Goal: Task Accomplishment & Management: Complete application form

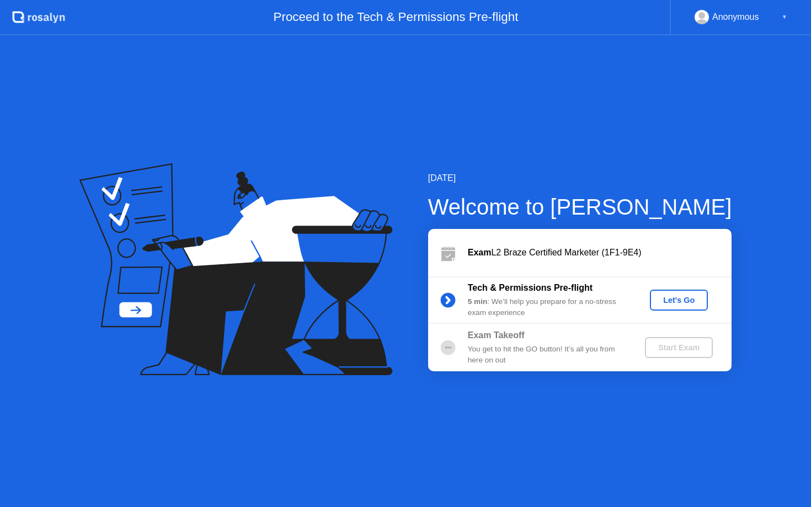
click at [732, 18] on div "Anonymous" at bounding box center [735, 17] width 47 height 14
click at [784, 16] on div "▼" at bounding box center [784, 17] width 6 height 14
click at [674, 296] on div "Let's Go" at bounding box center [678, 300] width 49 height 9
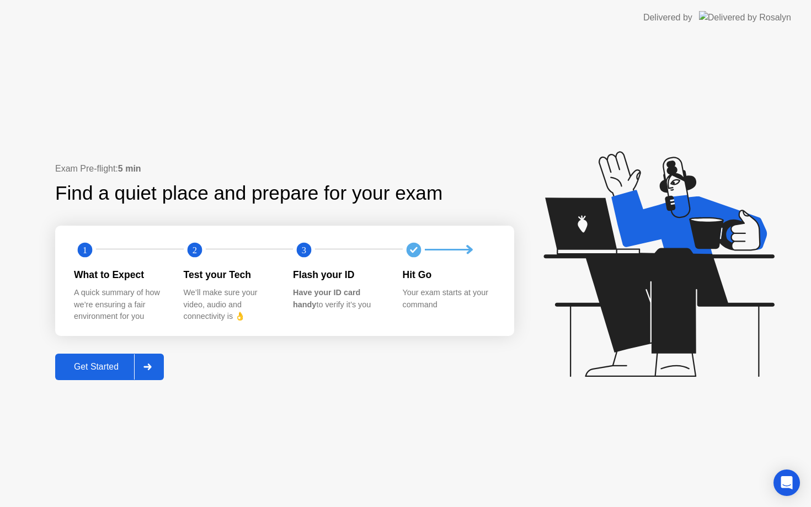
click at [100, 362] on div "Get Started" at bounding box center [96, 367] width 76 height 10
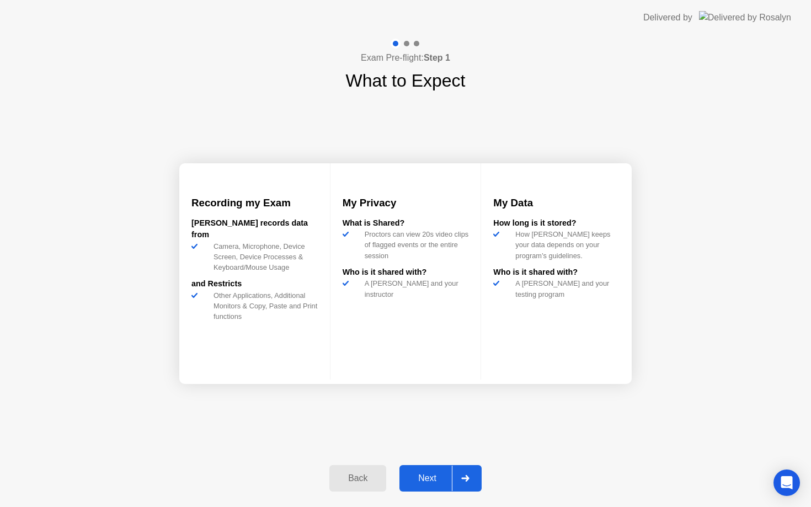
click at [421, 476] on div "Next" at bounding box center [427, 478] width 49 height 10
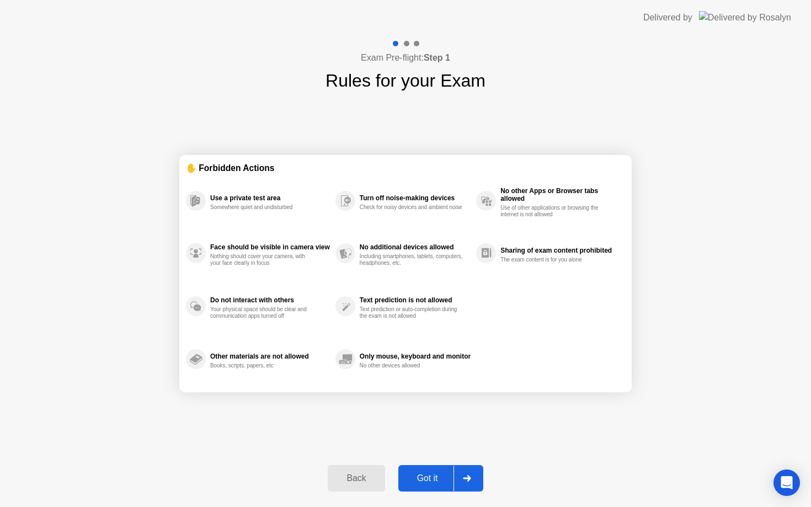
click at [427, 475] on div "Got it" at bounding box center [427, 478] width 52 height 10
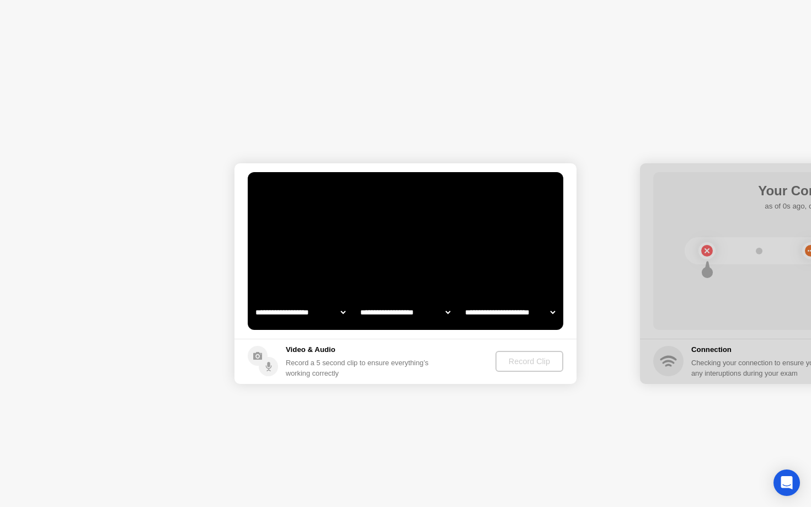
select select "**********"
select select "*******"
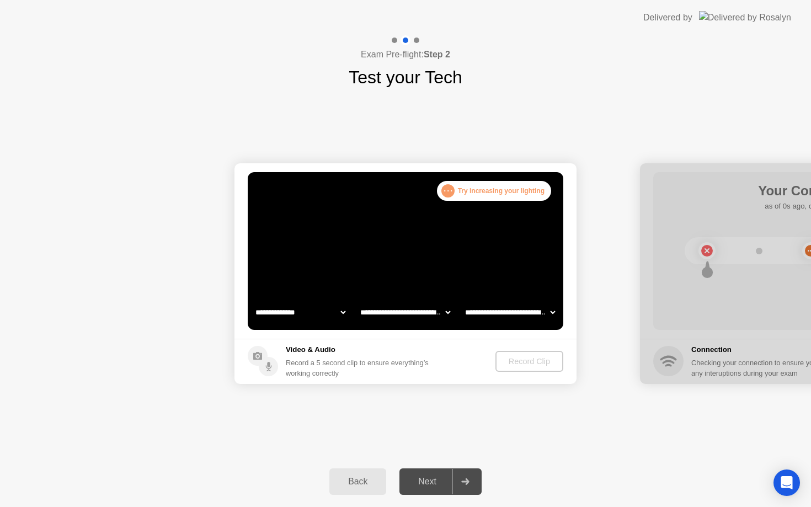
click at [310, 315] on select "**********" at bounding box center [300, 312] width 94 height 22
select select "**********"
click at [449, 362] on footer "Video & Audio Record a 5 second clip to ensure everything’s working correctly R…" at bounding box center [405, 361] width 342 height 45
click at [433, 361] on div "Record a 5 second clip to ensure everything’s working correctly" at bounding box center [359, 367] width 147 height 21
click at [432, 480] on div "Next" at bounding box center [427, 481] width 49 height 10
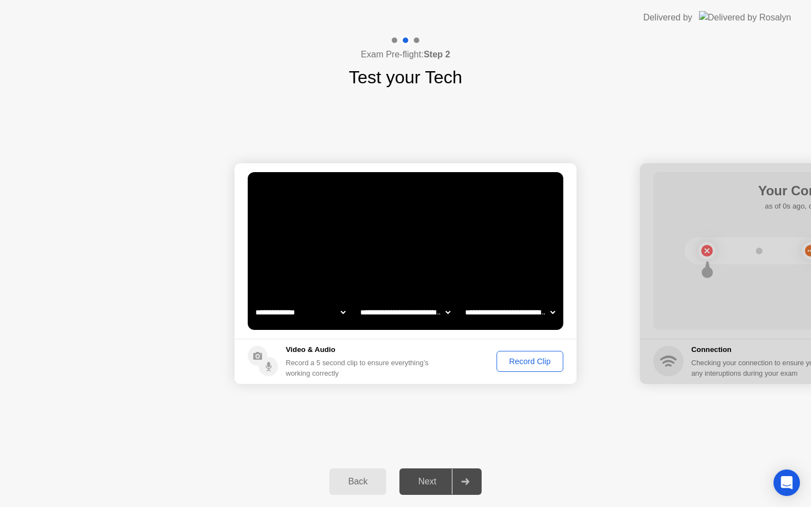
click at [426, 480] on div "Next" at bounding box center [427, 481] width 49 height 10
click at [415, 312] on select "**********" at bounding box center [405, 312] width 94 height 22
select select "**********"
click at [489, 310] on select "**********" at bounding box center [510, 312] width 94 height 22
select select "**********"
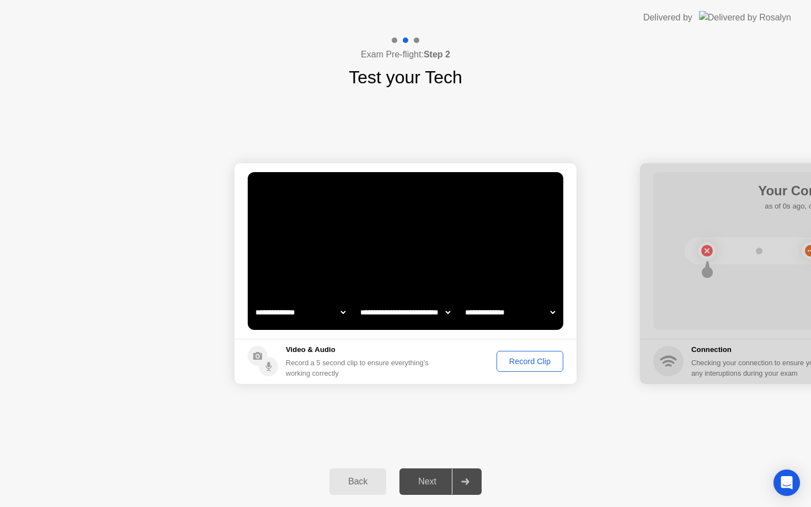
click at [449, 399] on div "**********" at bounding box center [405, 273] width 811 height 366
click at [530, 363] on div "Record Clip" at bounding box center [529, 361] width 59 height 9
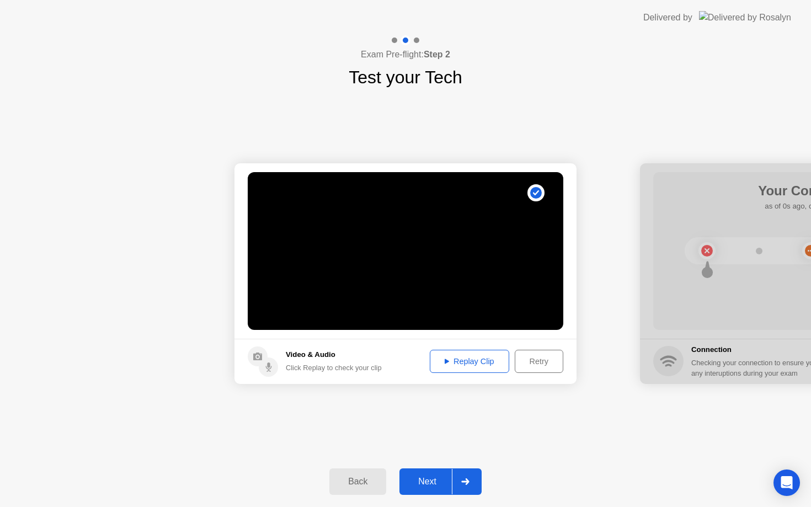
click at [427, 479] on div "Next" at bounding box center [427, 481] width 49 height 10
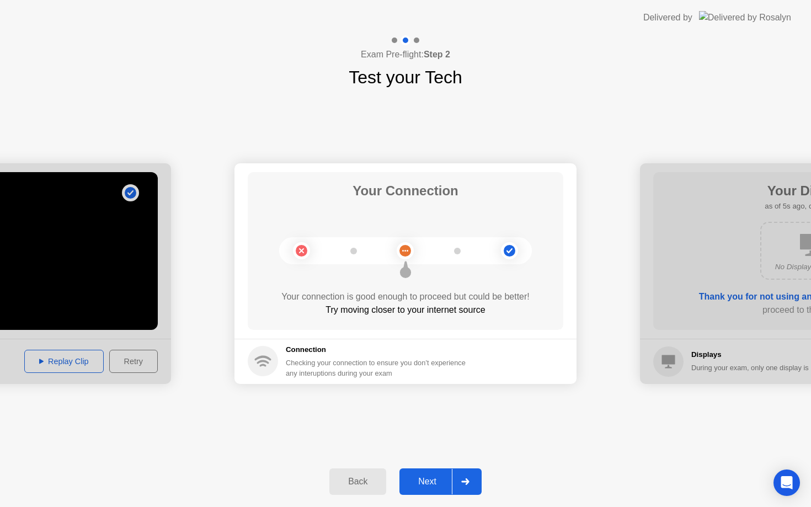
click at [402, 253] on circle at bounding box center [405, 251] width 12 height 12
click at [423, 476] on div "Next" at bounding box center [427, 481] width 49 height 10
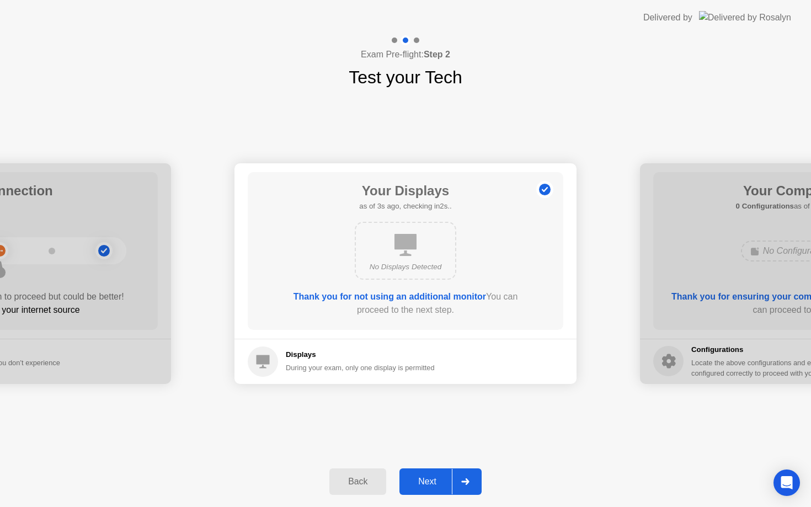
click at [309, 355] on h5 "Displays" at bounding box center [360, 354] width 149 height 11
click at [428, 485] on div "Next" at bounding box center [427, 481] width 49 height 10
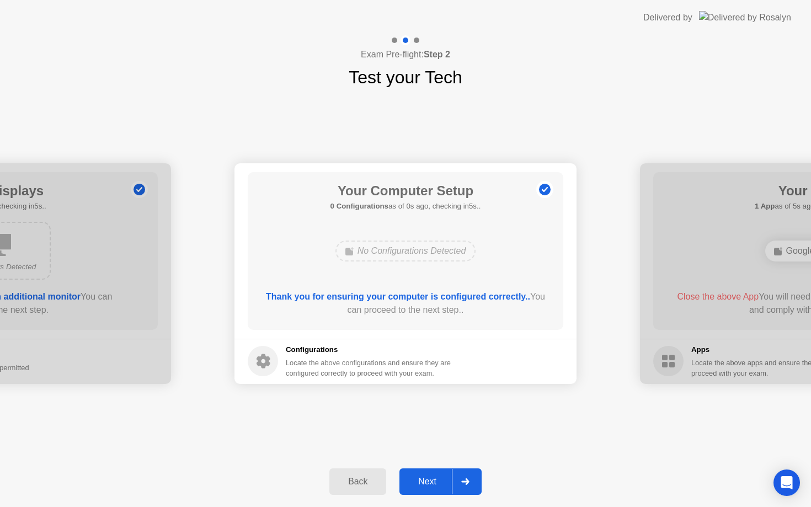
click at [421, 476] on div "Next" at bounding box center [427, 481] width 49 height 10
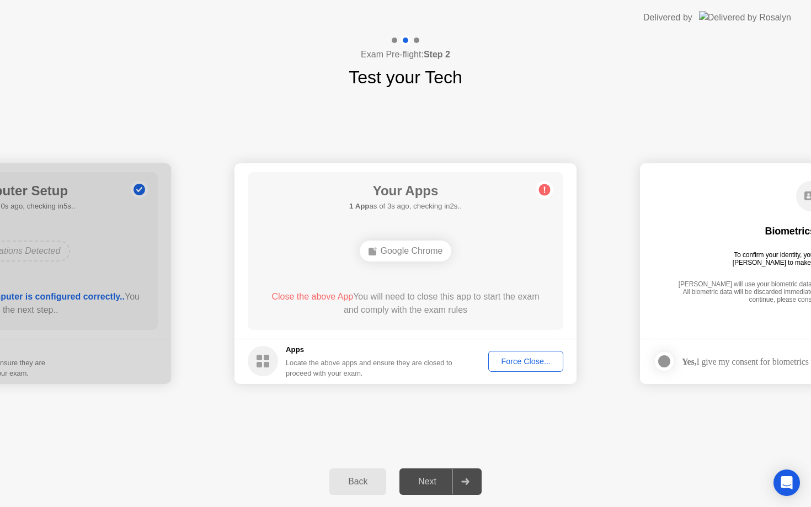
click at [409, 250] on div "Google Chrome" at bounding box center [406, 250] width 92 height 21
click at [424, 248] on div "Google Chrome" at bounding box center [406, 250] width 92 height 21
click at [423, 250] on div "Google Chrome" at bounding box center [406, 250] width 92 height 21
click at [497, 353] on button "Force Close..." at bounding box center [525, 361] width 75 height 21
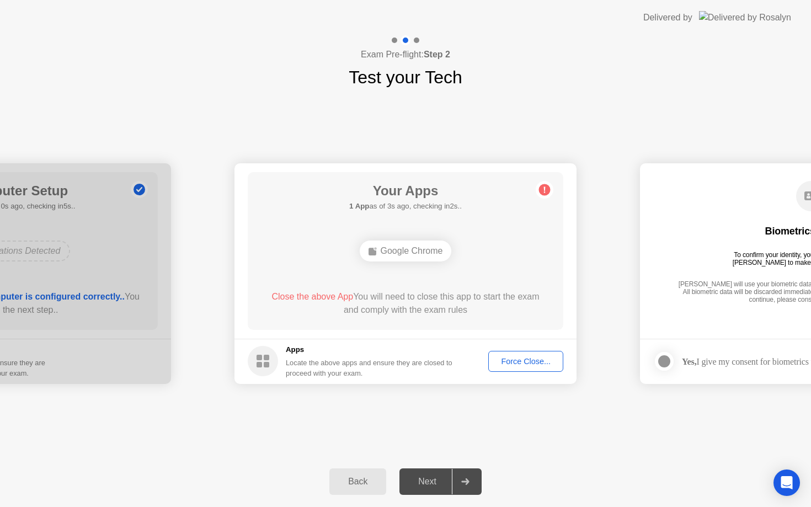
click at [410, 217] on div "Your Apps 1 App as of 3s ago, checking in2s.. Google Chrome Close the above App…" at bounding box center [405, 251] width 315 height 158
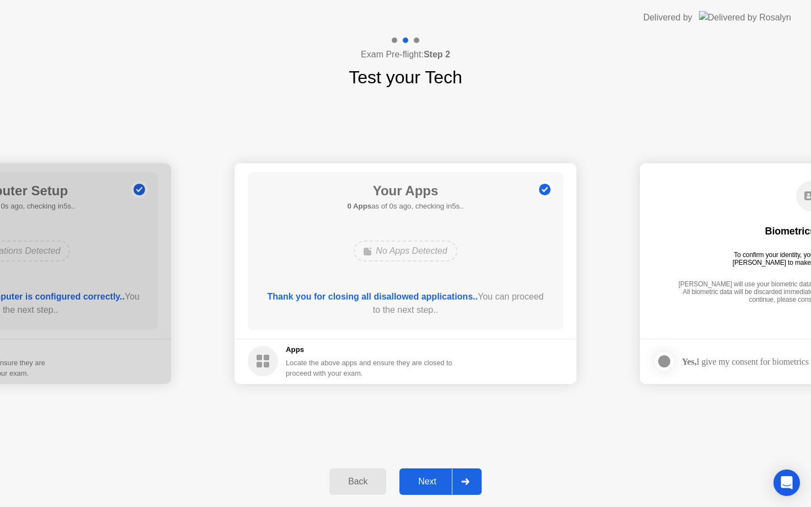
click at [541, 187] on circle at bounding box center [545, 190] width 12 height 12
click at [424, 478] on div "Next" at bounding box center [427, 481] width 49 height 10
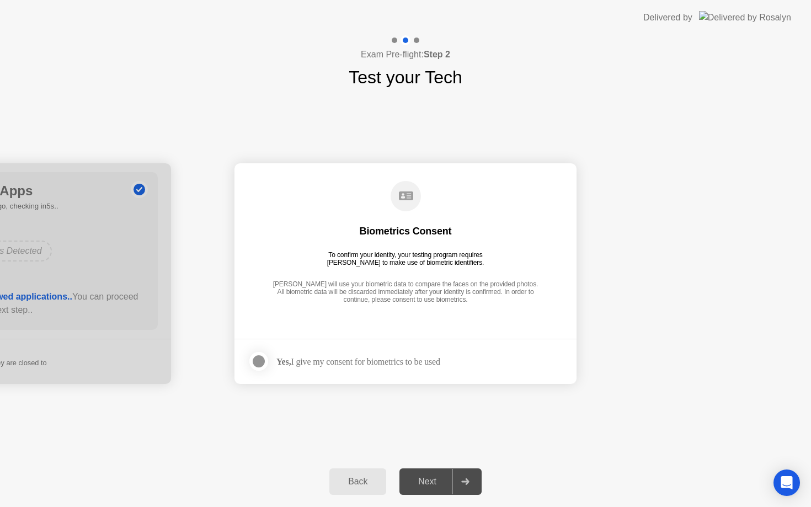
click at [362, 366] on div "Yes, I give my consent for biometrics to be used" at bounding box center [358, 361] width 164 height 10
click at [258, 367] on div at bounding box center [258, 361] width 13 height 13
click at [432, 483] on div "Next" at bounding box center [427, 481] width 49 height 10
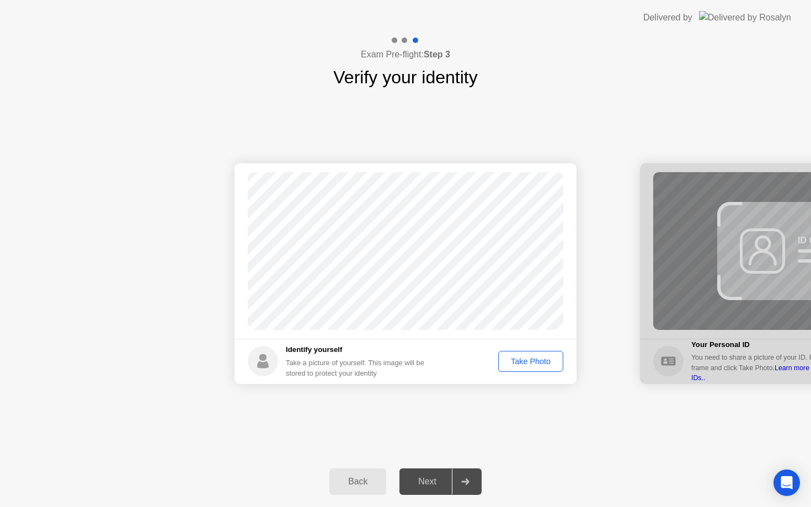
click at [534, 361] on div "Take Photo" at bounding box center [530, 361] width 57 height 9
click at [431, 477] on div "Next" at bounding box center [427, 481] width 49 height 10
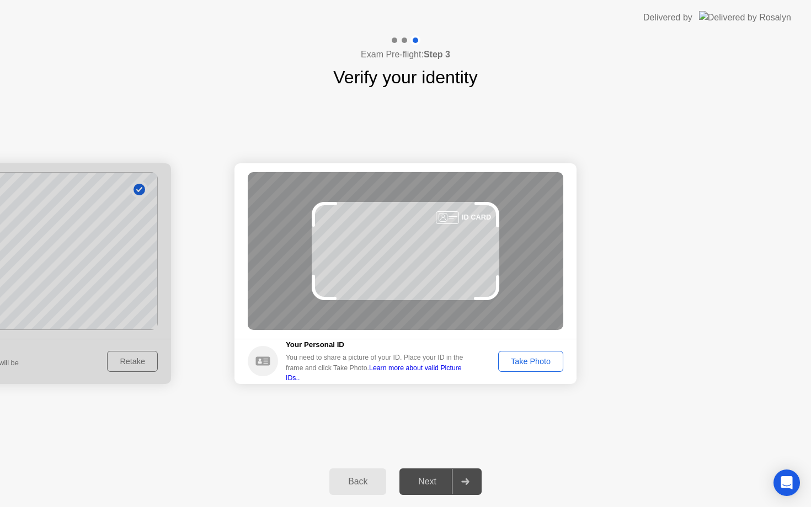
click at [528, 363] on div "Take Photo" at bounding box center [530, 361] width 57 height 9
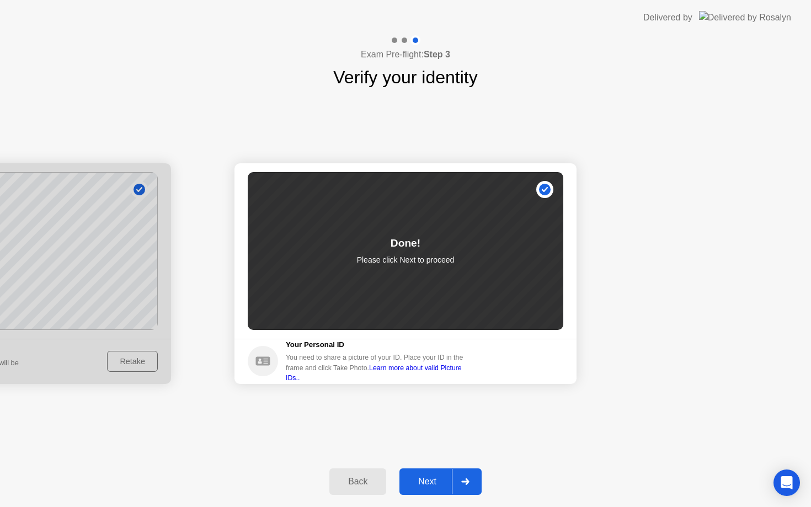
click at [424, 479] on div "Next" at bounding box center [427, 481] width 49 height 10
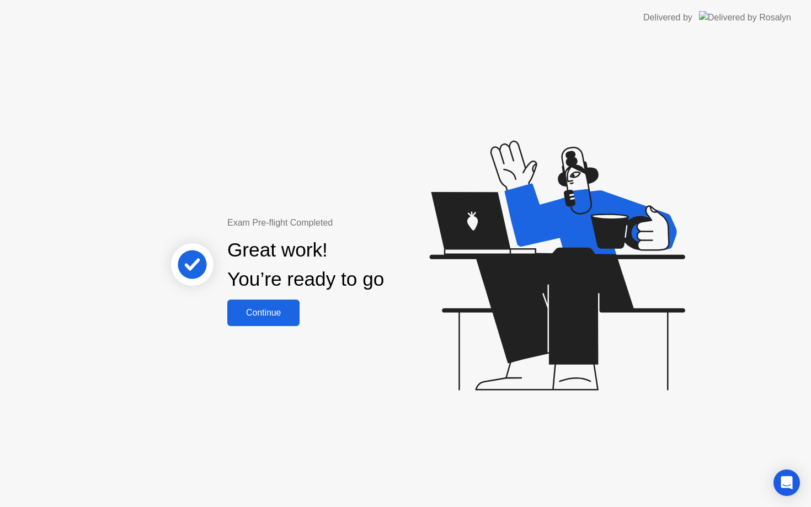
click at [254, 308] on div "Continue" at bounding box center [263, 313] width 66 height 10
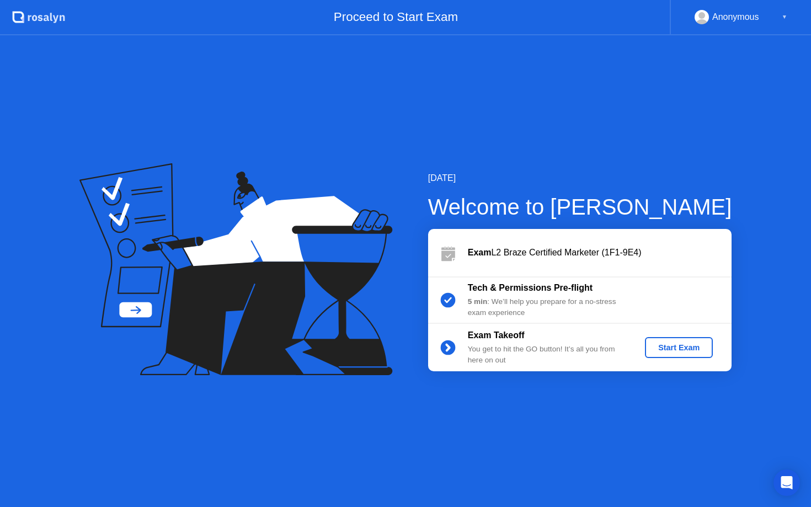
click at [679, 346] on div "Start Exam" at bounding box center [678, 347] width 59 height 9
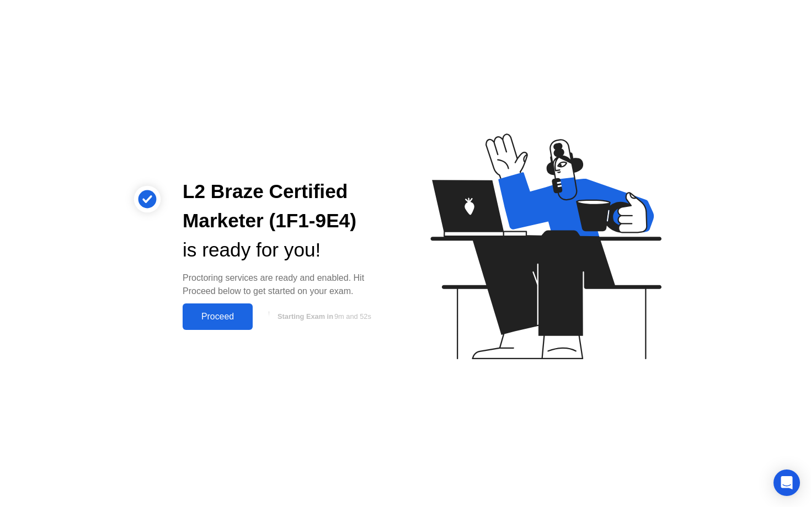
click at [222, 314] on div "Proceed" at bounding box center [217, 317] width 63 height 10
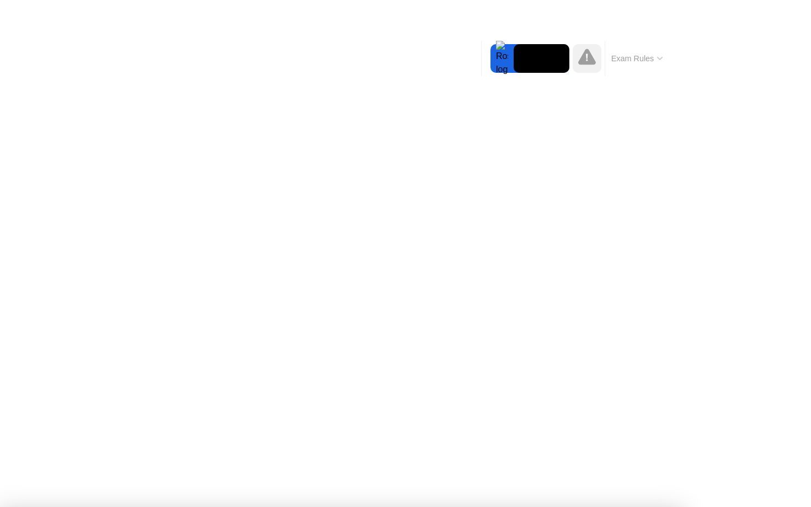
click at [502, 58] on div at bounding box center [501, 58] width 23 height 29
click at [614, 62] on button "Exam Rules" at bounding box center [637, 58] width 58 height 10
click at [626, 62] on button "Exam Rules" at bounding box center [637, 58] width 58 height 10
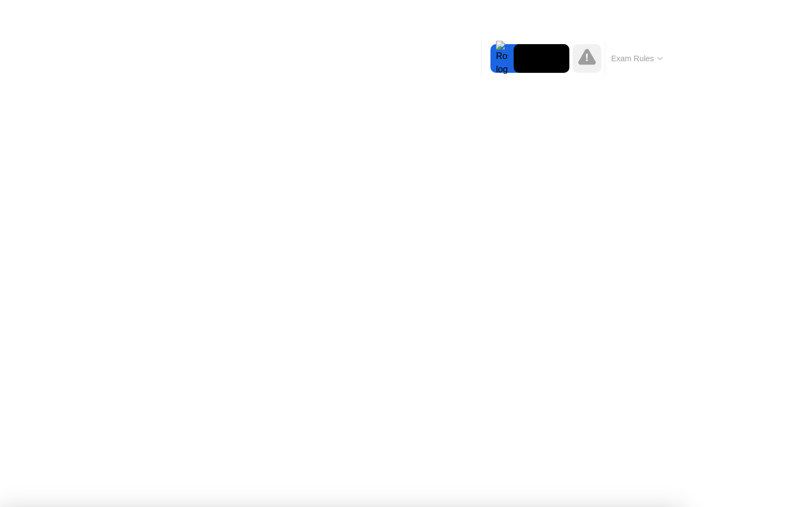
click at [503, 65] on div at bounding box center [501, 58] width 23 height 29
click at [587, 65] on icon at bounding box center [587, 57] width 18 height 16
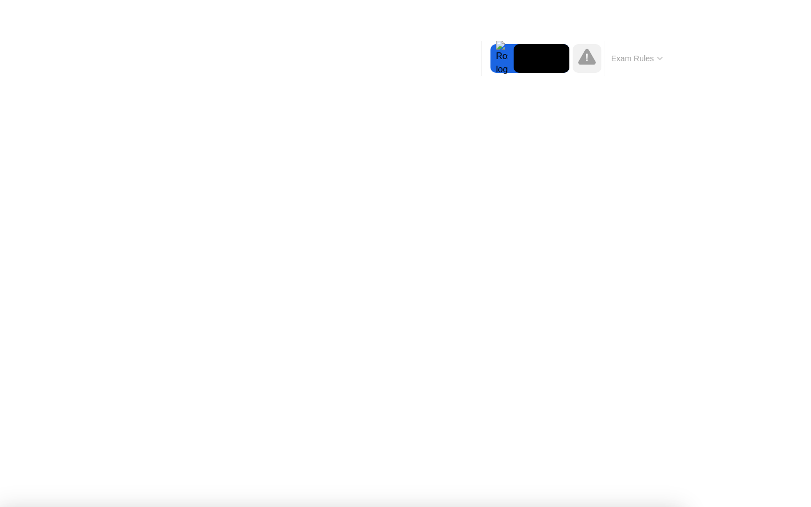
click at [620, 58] on button "Exam Rules" at bounding box center [637, 58] width 58 height 10
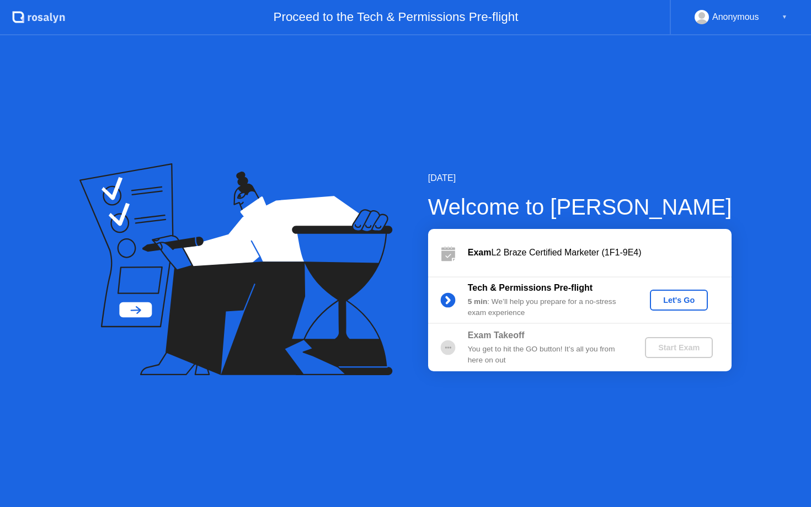
click at [672, 298] on div "Let's Go" at bounding box center [678, 300] width 49 height 9
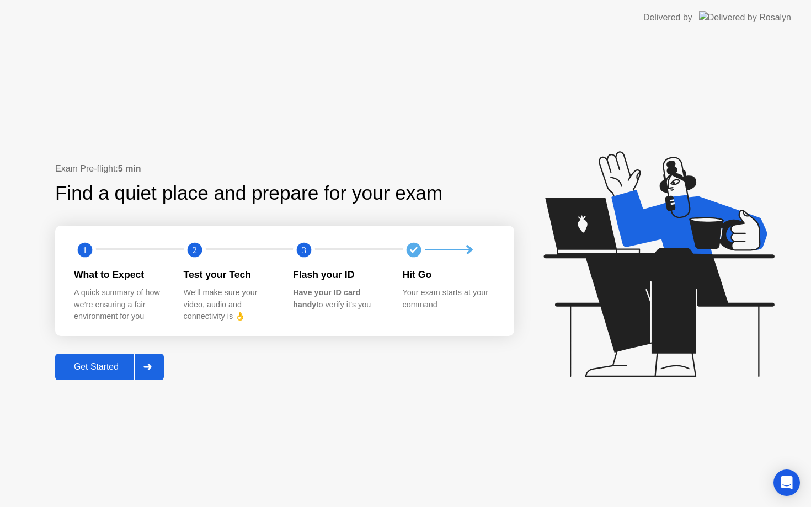
click at [114, 362] on div "Get Started" at bounding box center [96, 367] width 76 height 10
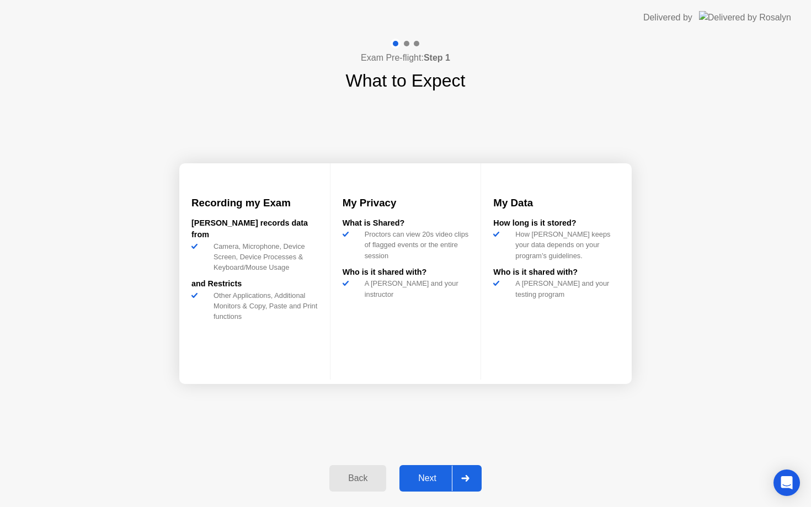
click at [420, 473] on div "Next" at bounding box center [427, 478] width 49 height 10
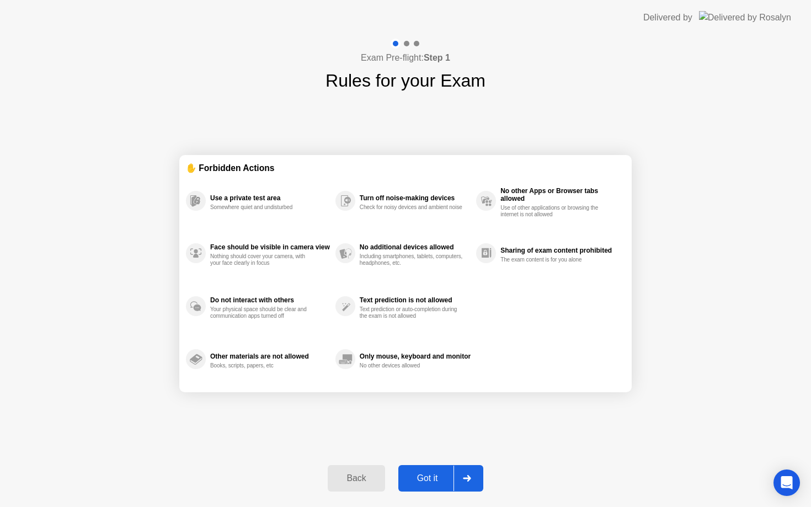
click at [423, 474] on div "Got it" at bounding box center [427, 478] width 52 height 10
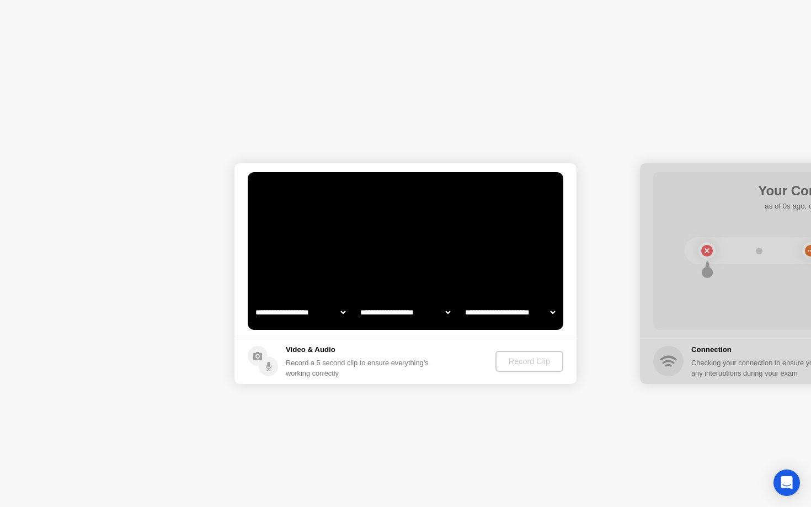
select select "**********"
select select "*******"
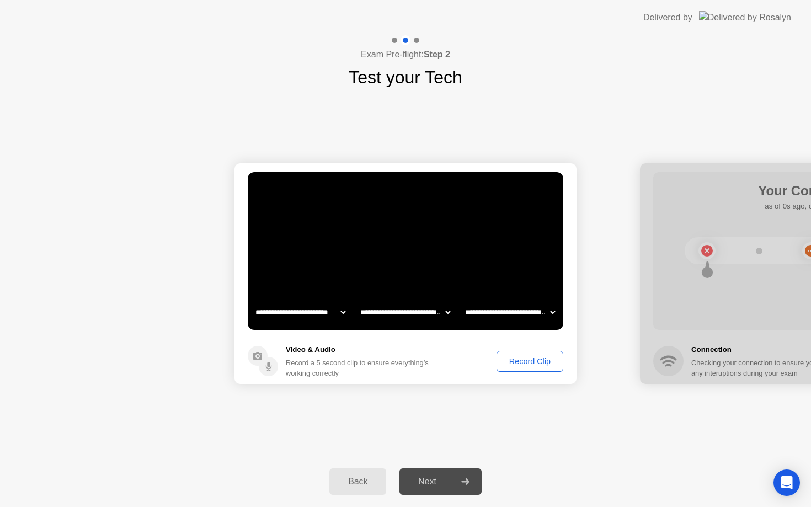
click at [526, 364] on div "Record Clip" at bounding box center [529, 361] width 59 height 9
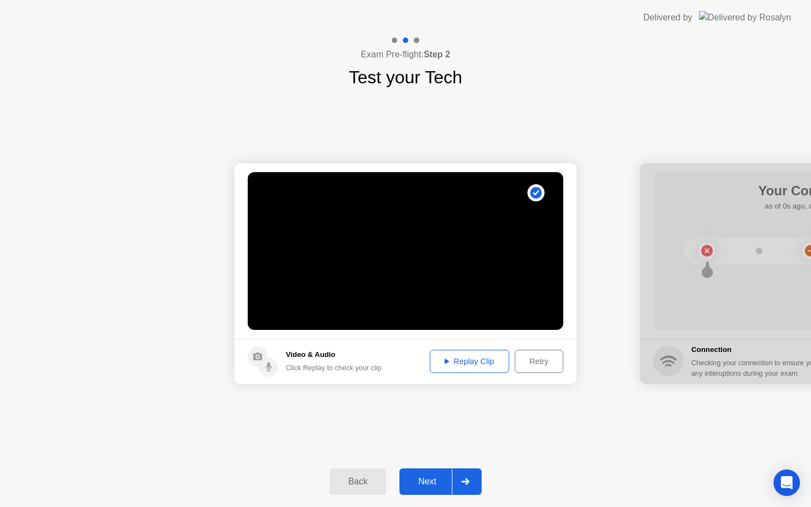
click at [425, 479] on div "Next" at bounding box center [427, 481] width 49 height 10
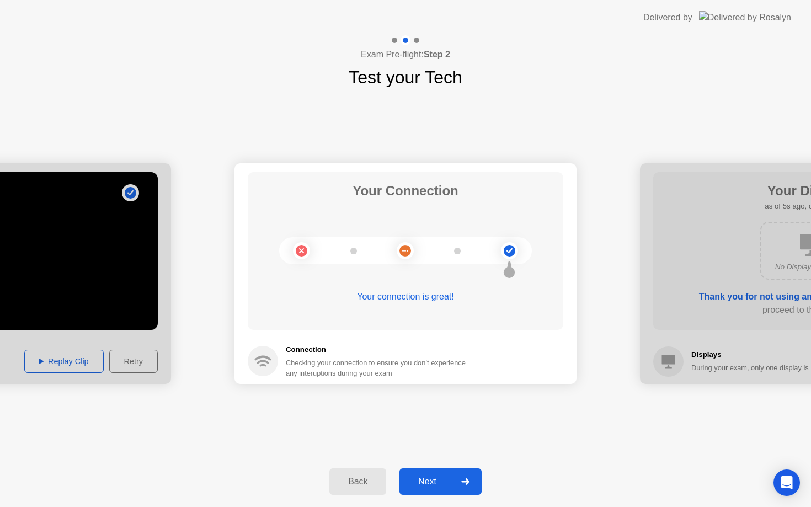
click at [425, 479] on div "Next" at bounding box center [427, 481] width 49 height 10
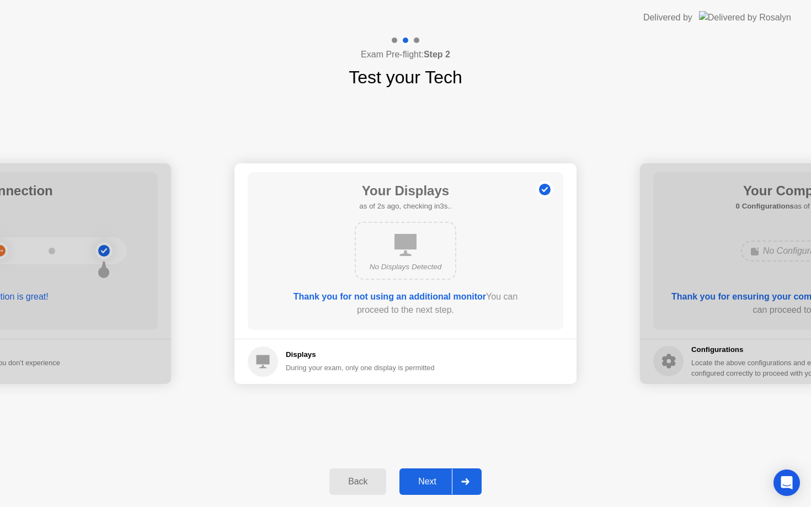
click at [427, 484] on div "Next" at bounding box center [427, 481] width 49 height 10
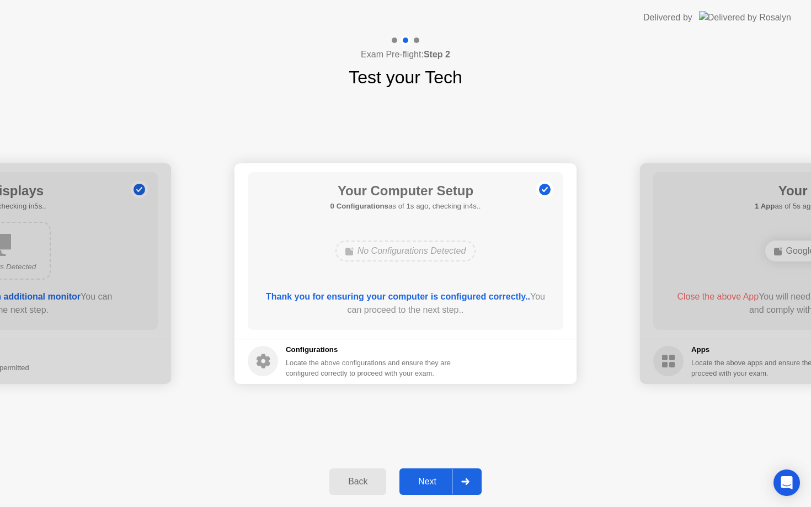
click at [432, 486] on div "Next" at bounding box center [427, 481] width 49 height 10
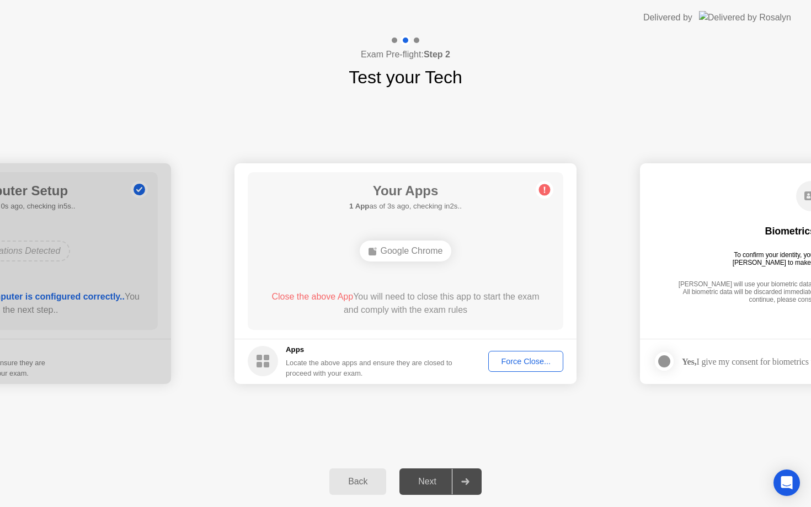
click at [512, 363] on div "Force Close..." at bounding box center [525, 361] width 67 height 9
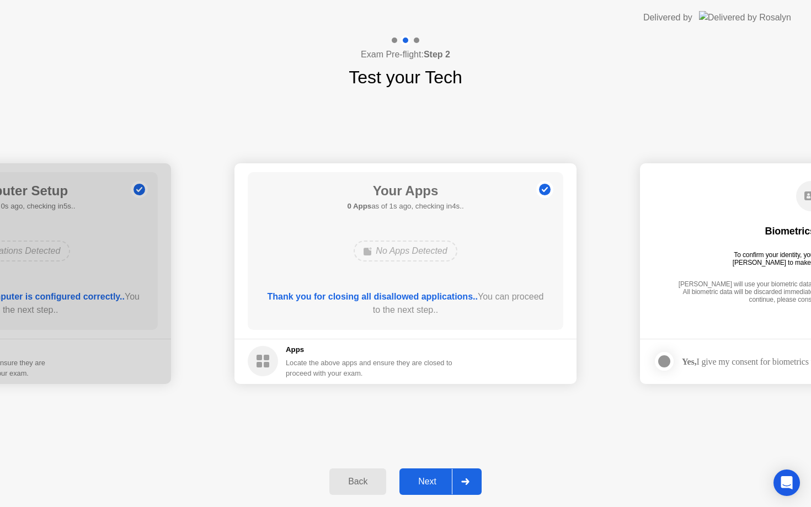
click at [424, 479] on div "Next" at bounding box center [427, 481] width 49 height 10
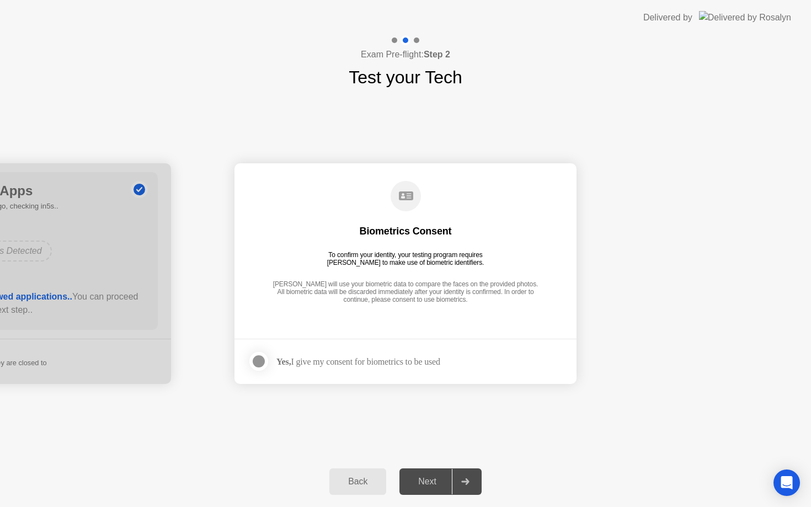
click at [261, 365] on div at bounding box center [258, 361] width 13 height 13
click at [426, 485] on div "Next" at bounding box center [427, 481] width 49 height 10
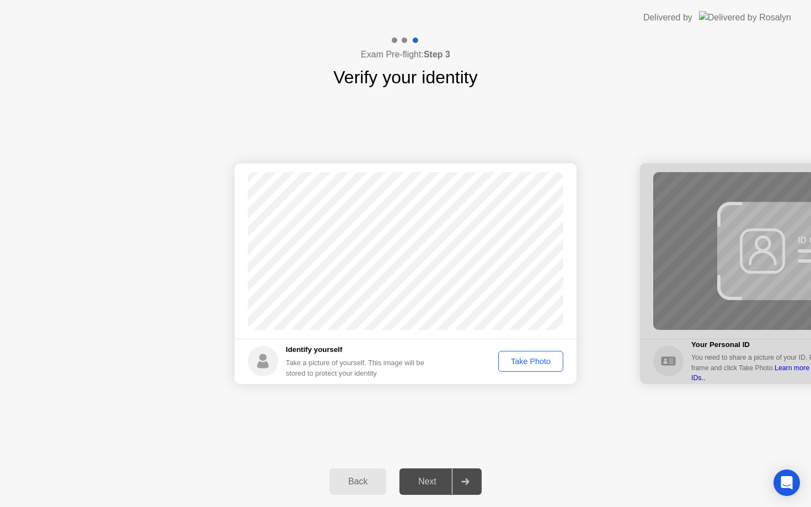
click at [526, 358] on div "Take Photo" at bounding box center [530, 361] width 57 height 9
click at [420, 481] on div "Next" at bounding box center [427, 481] width 49 height 10
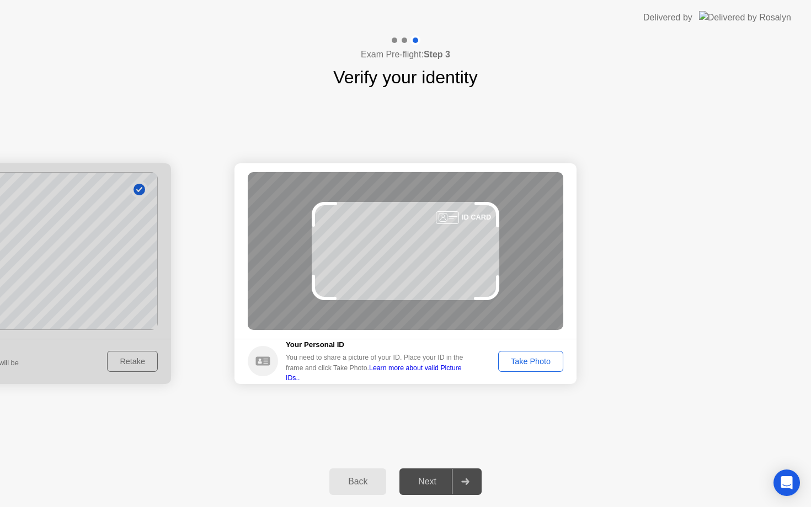
click at [526, 361] on div "Take Photo" at bounding box center [530, 361] width 57 height 9
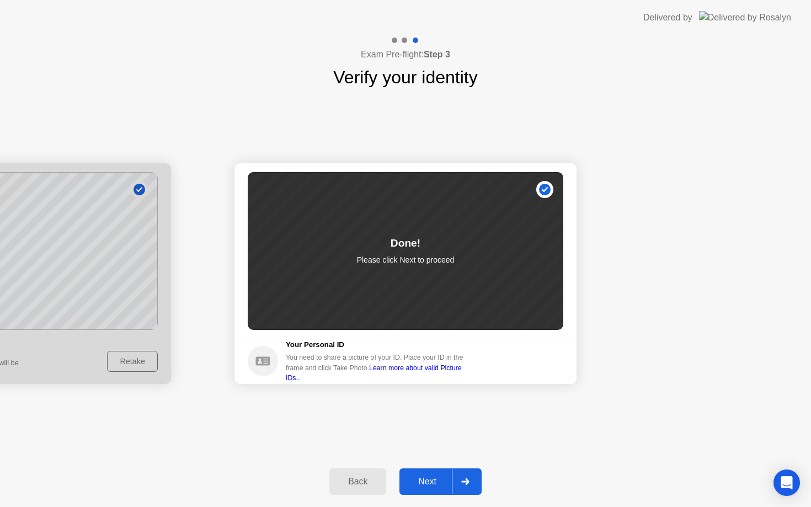
click at [424, 485] on div "Next" at bounding box center [427, 481] width 49 height 10
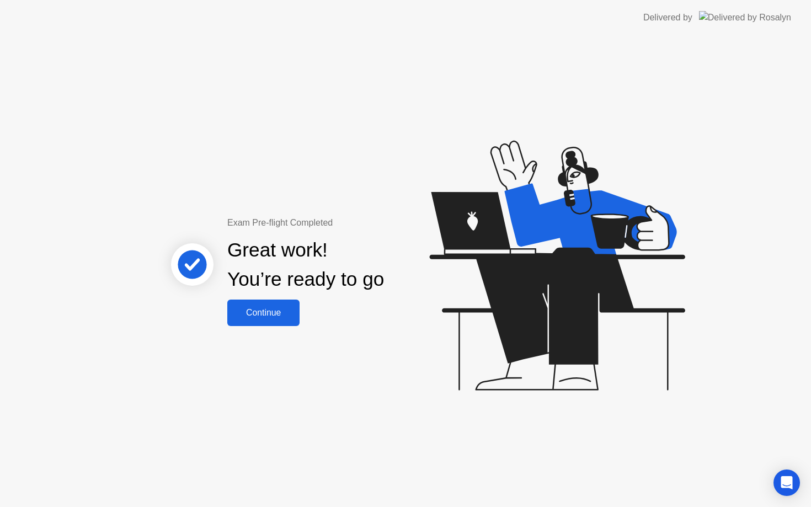
click at [271, 318] on div "Continue" at bounding box center [263, 313] width 66 height 10
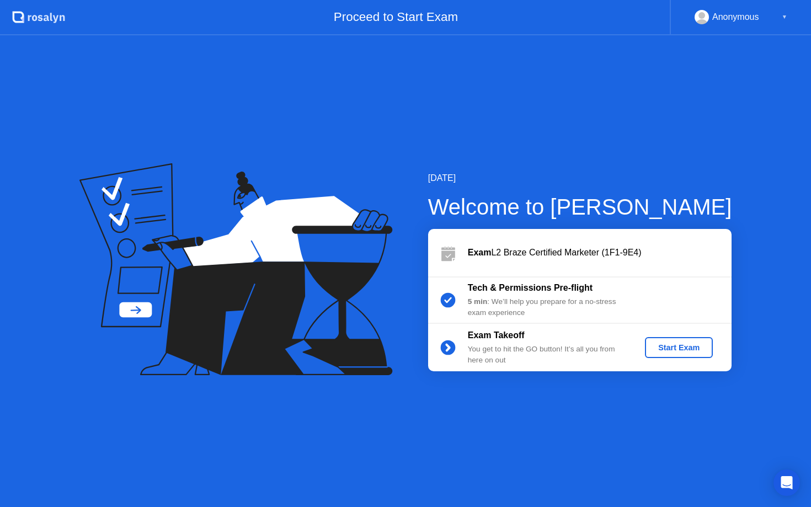
click at [681, 356] on button "Start Exam" at bounding box center [679, 347] width 68 height 21
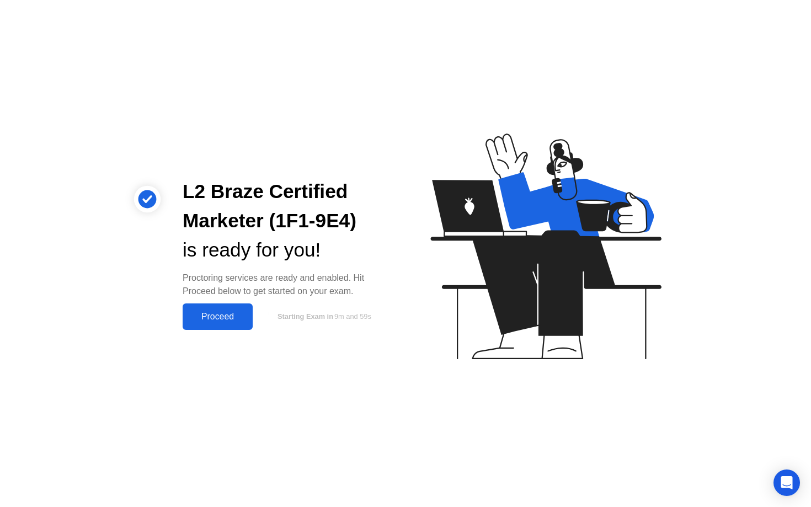
click at [217, 318] on div "Proceed" at bounding box center [217, 317] width 63 height 10
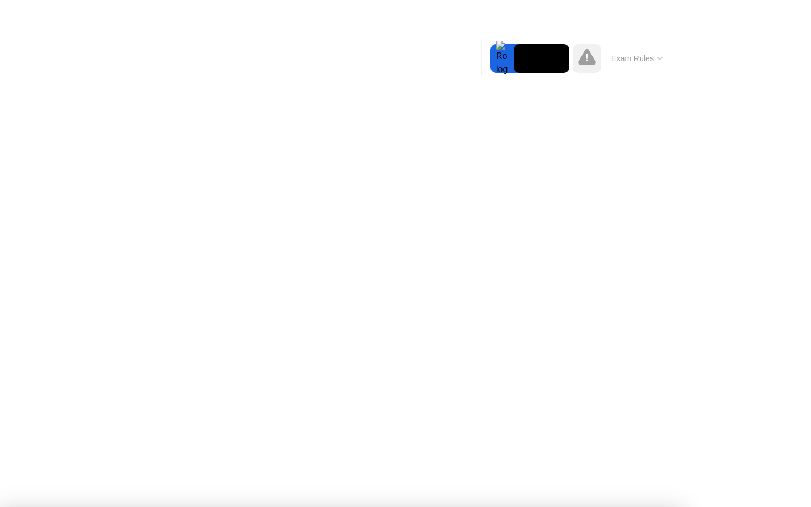
click at [594, 58] on icon at bounding box center [587, 57] width 18 height 18
click at [626, 58] on button "Exam Rules" at bounding box center [637, 58] width 58 height 10
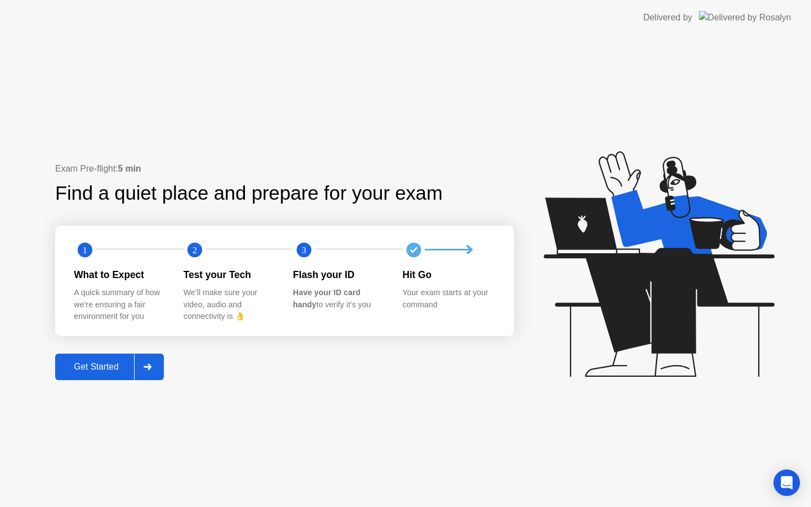
click at [104, 368] on div "Get Started" at bounding box center [96, 367] width 76 height 10
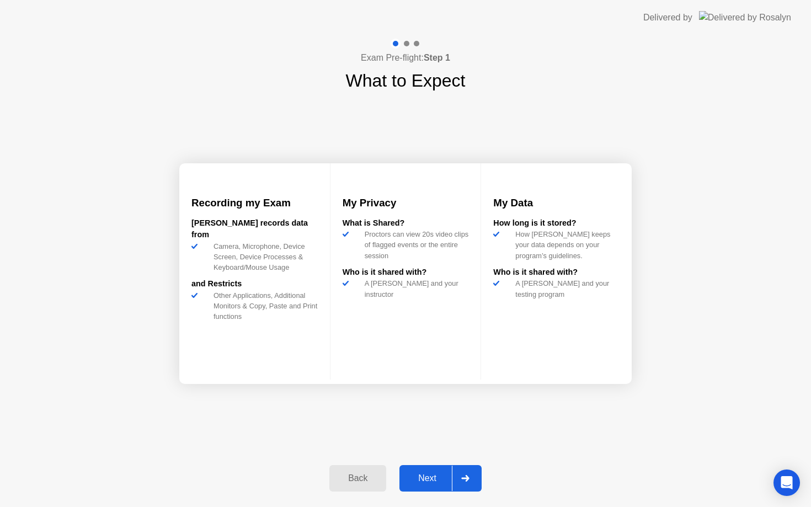
click at [417, 473] on div "Next" at bounding box center [427, 478] width 49 height 10
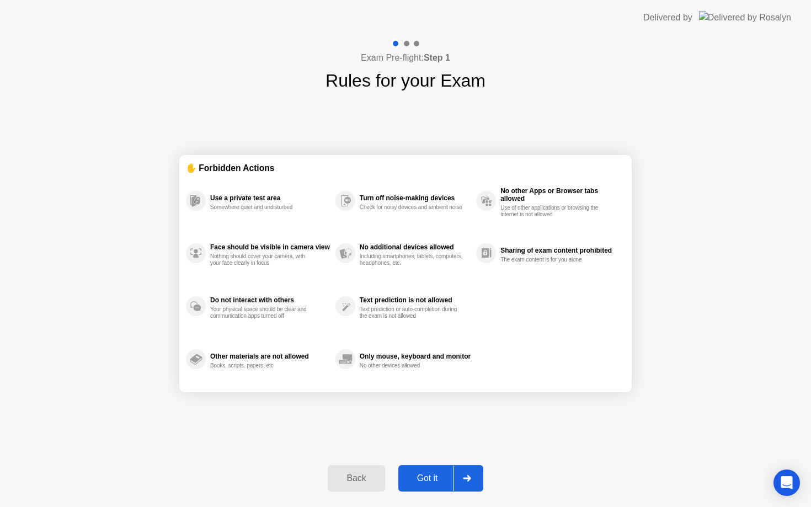
click at [427, 473] on div "Got it" at bounding box center [427, 478] width 52 height 10
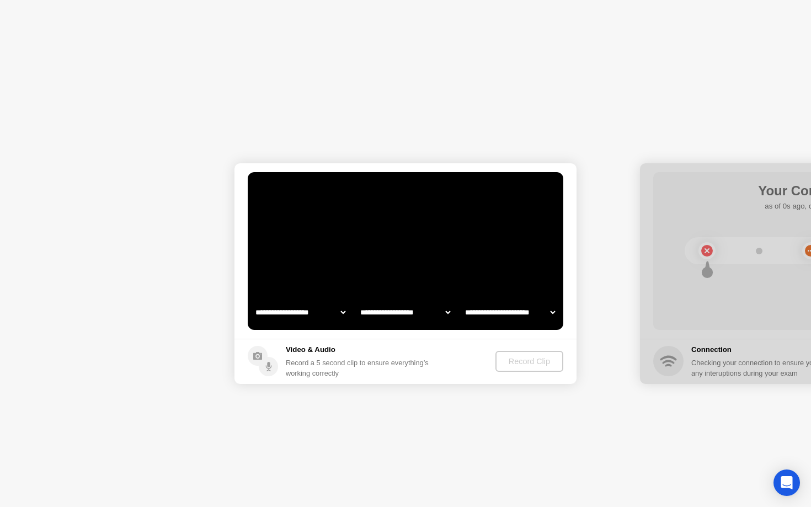
select select "**********"
select select "*******"
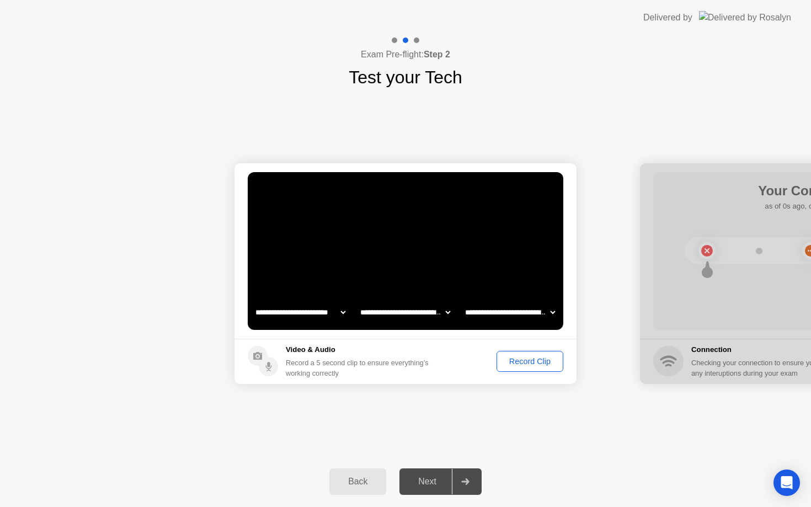
click at [526, 360] on div "Record Clip" at bounding box center [529, 361] width 59 height 9
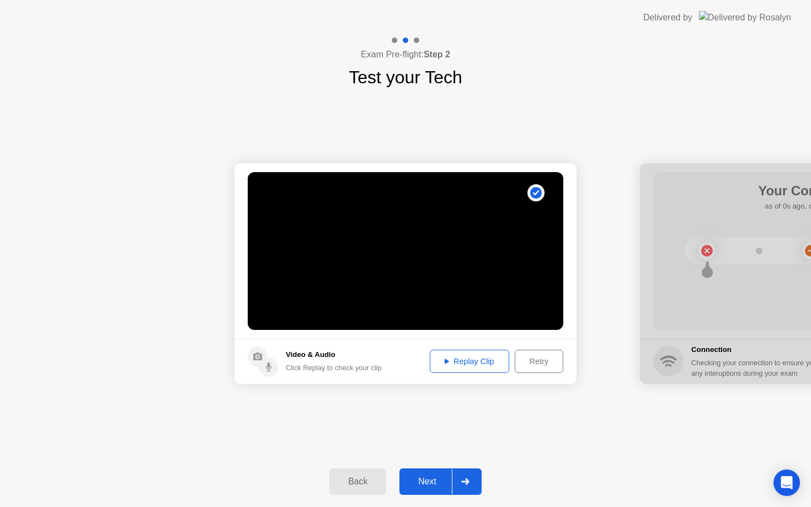
click at [421, 480] on div "Next" at bounding box center [427, 481] width 49 height 10
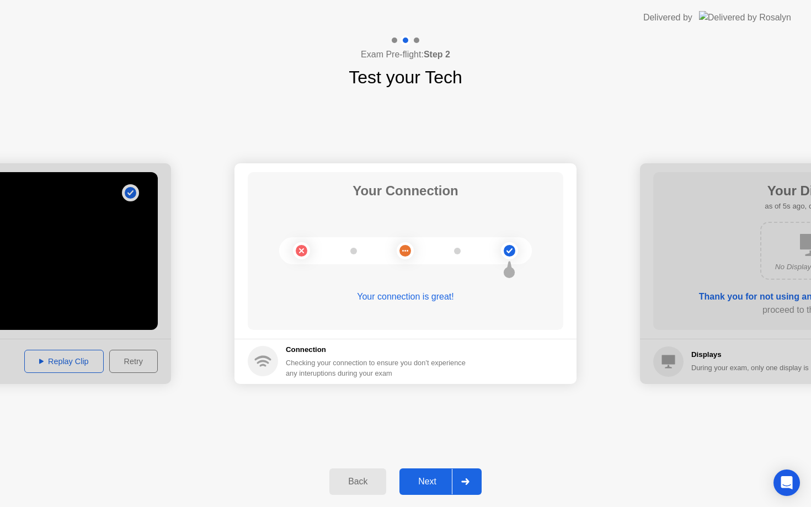
click at [427, 480] on div "Next" at bounding box center [427, 481] width 49 height 10
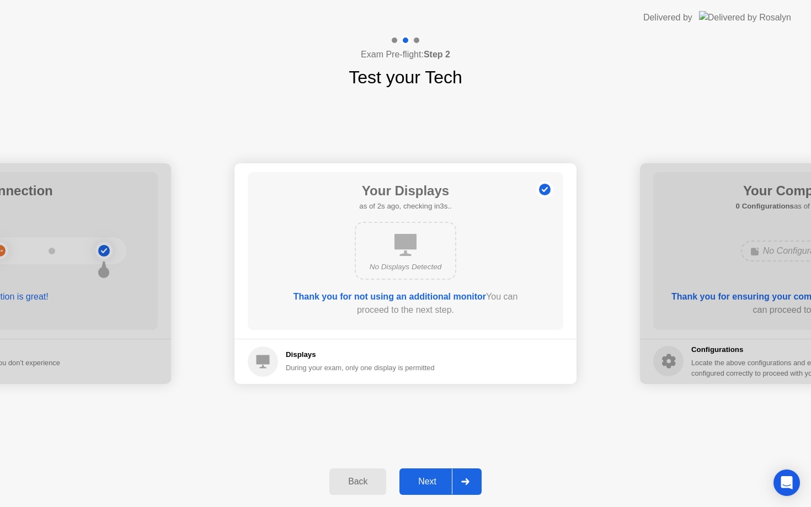
click at [424, 477] on div "Next" at bounding box center [427, 481] width 49 height 10
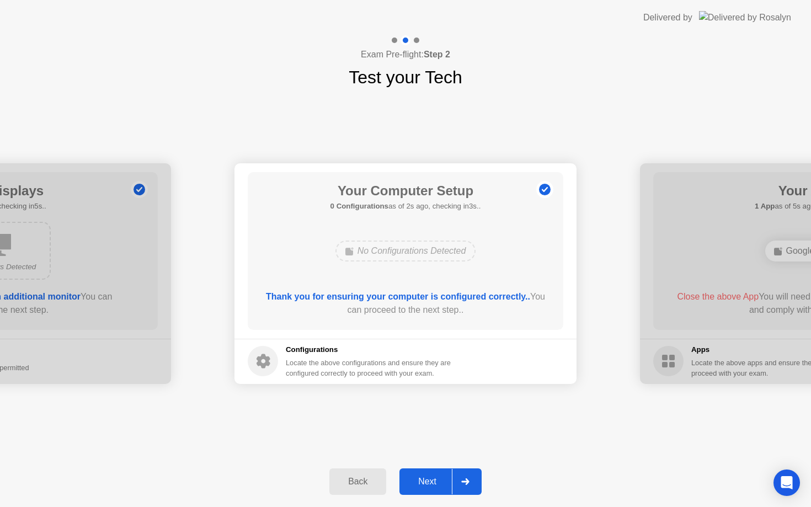
click at [424, 477] on div "Next" at bounding box center [427, 481] width 49 height 10
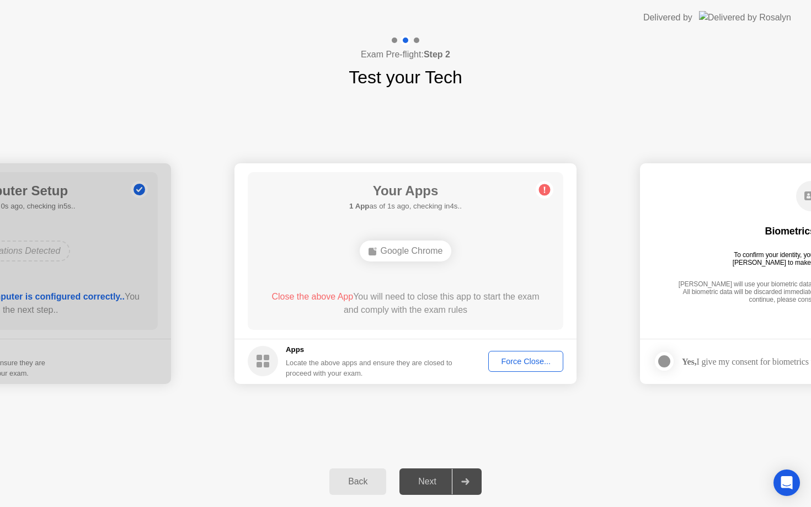
click at [506, 365] on div "Force Close..." at bounding box center [525, 361] width 67 height 9
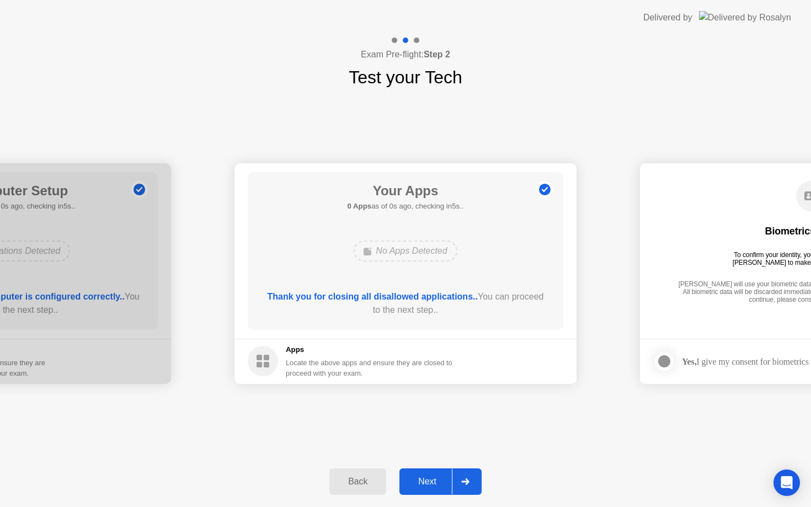
click at [427, 474] on button "Next" at bounding box center [440, 481] width 82 height 26
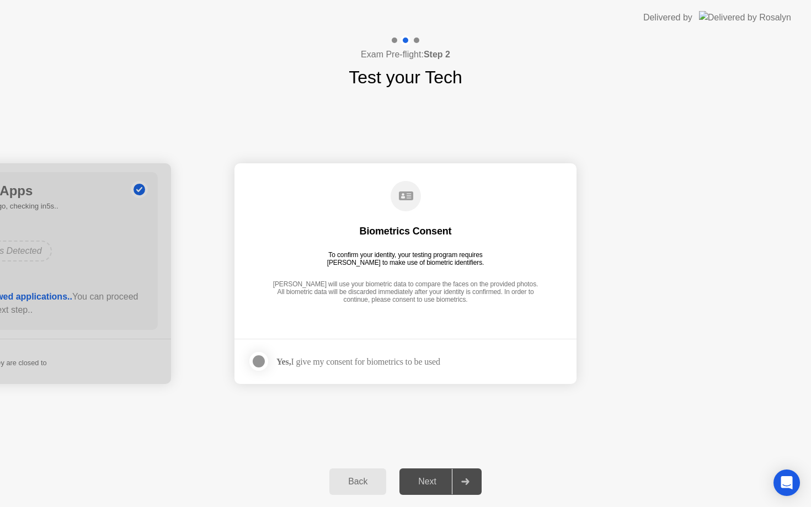
click at [260, 363] on div at bounding box center [258, 361] width 13 height 13
click at [421, 481] on div "Next" at bounding box center [427, 481] width 49 height 10
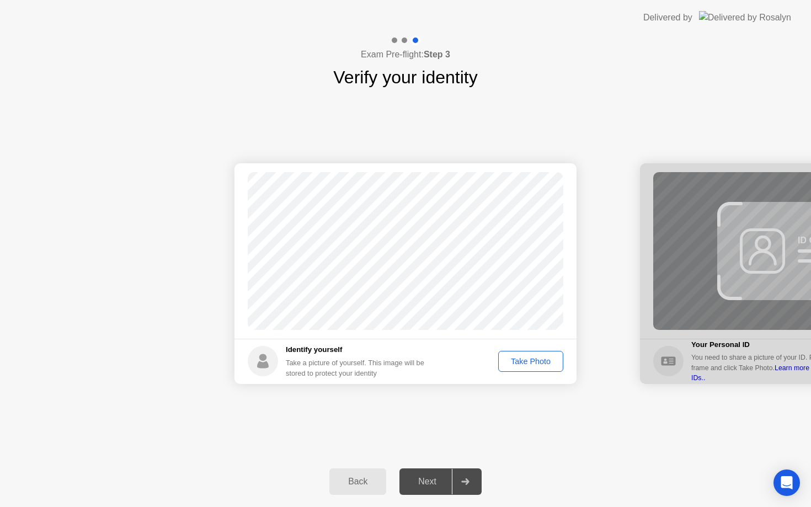
click at [518, 357] on div "Take Photo" at bounding box center [530, 361] width 57 height 9
click at [429, 478] on div "Next" at bounding box center [427, 481] width 49 height 10
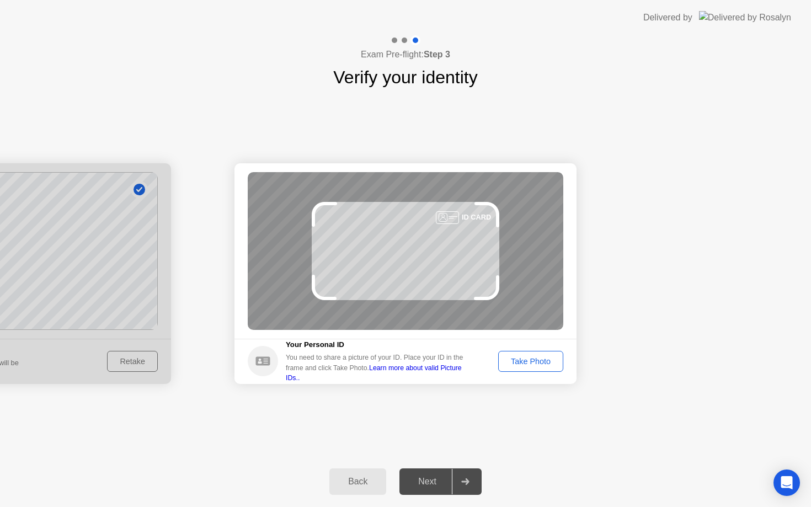
click at [528, 360] on div "Take Photo" at bounding box center [530, 361] width 57 height 9
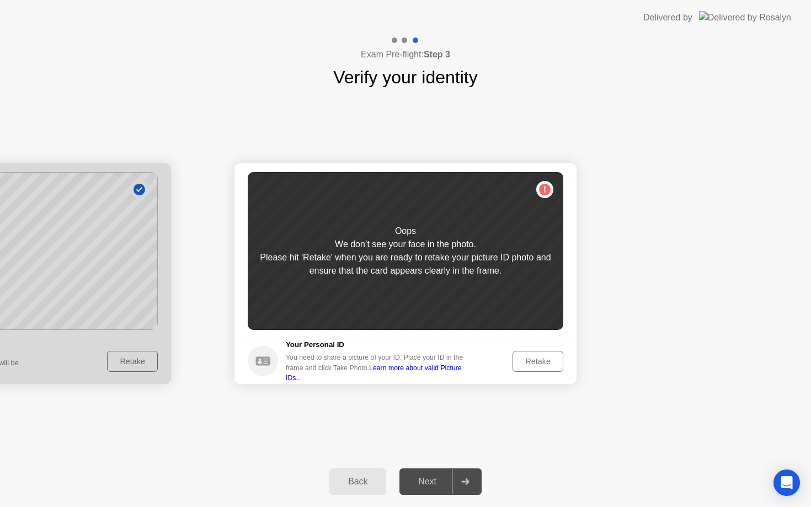
click at [534, 364] on div "Retake" at bounding box center [537, 361] width 43 height 9
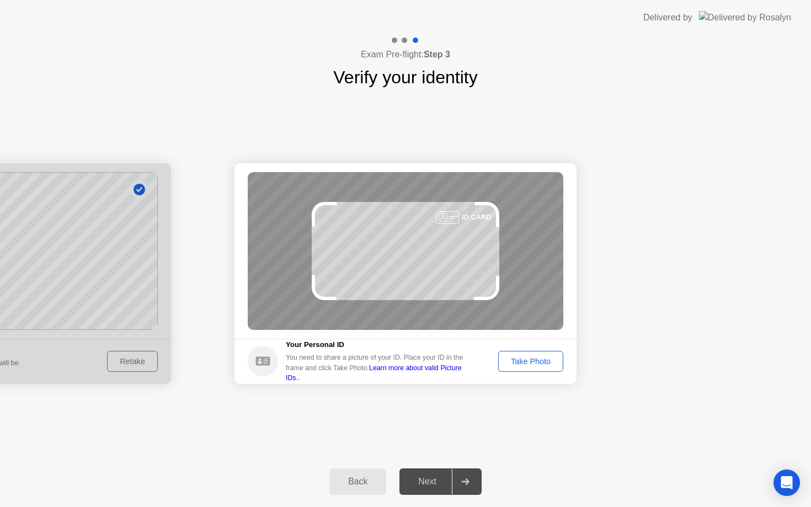
click at [532, 361] on div "Take Photo" at bounding box center [530, 361] width 57 height 9
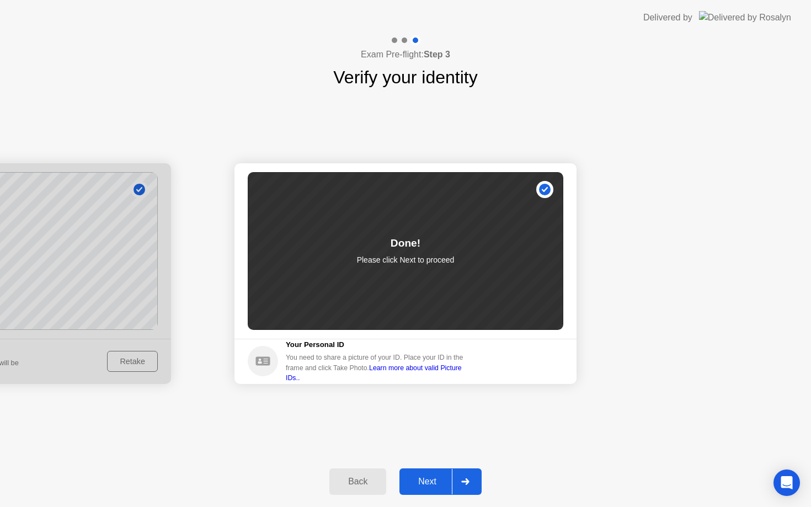
click at [421, 482] on div "Next" at bounding box center [427, 481] width 49 height 10
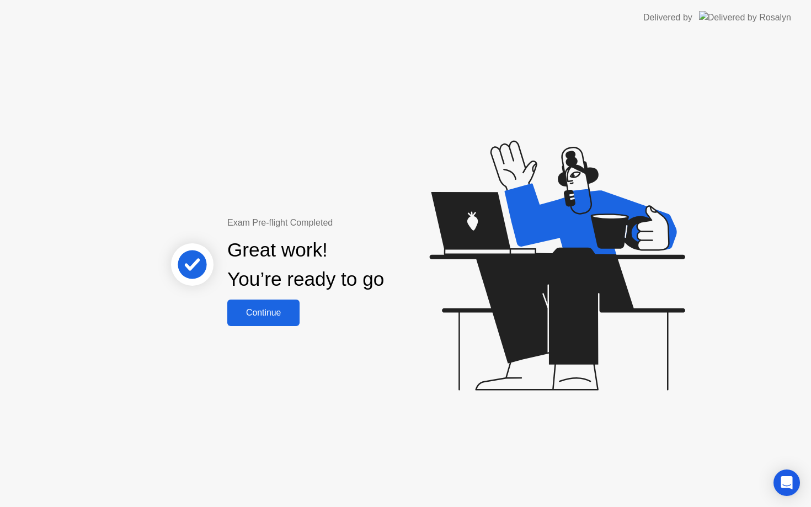
click at [273, 308] on div "Continue" at bounding box center [263, 313] width 66 height 10
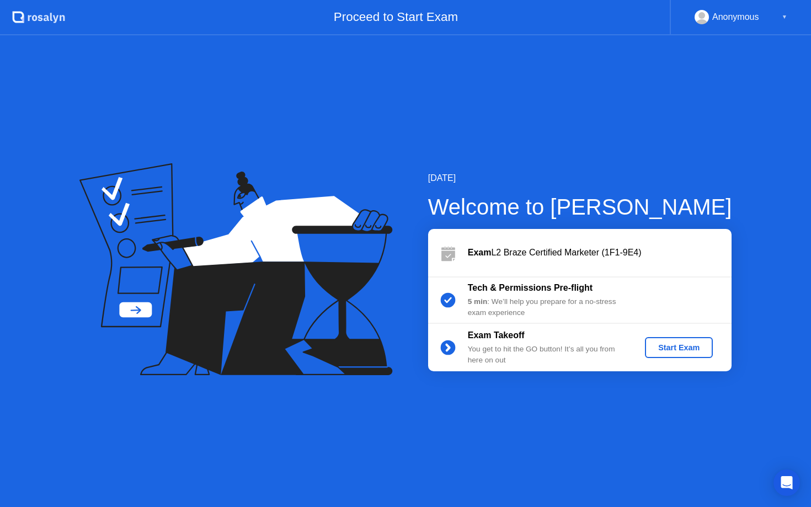
click at [668, 345] on div "Start Exam" at bounding box center [678, 347] width 59 height 9
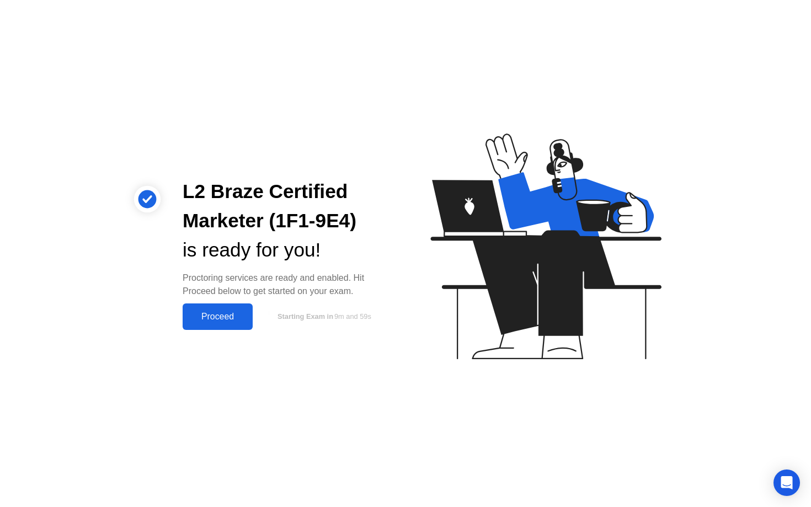
click at [217, 312] on div "Proceed" at bounding box center [217, 317] width 63 height 10
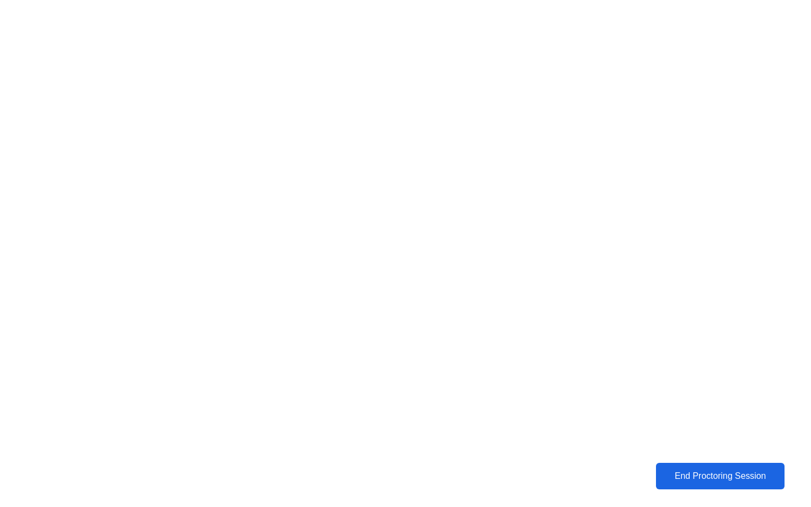
click at [710, 477] on div "End Proctoring Session" at bounding box center [719, 476] width 122 height 10
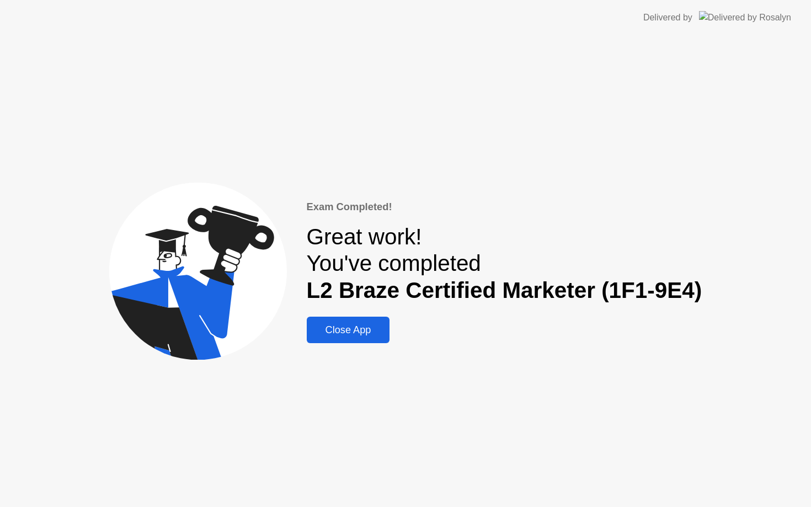
click at [357, 326] on div "Close App" at bounding box center [348, 330] width 77 height 12
